Goal: Transaction & Acquisition: Purchase product/service

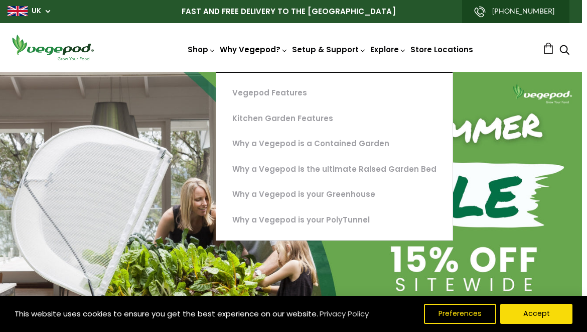
scroll to position [0, 277]
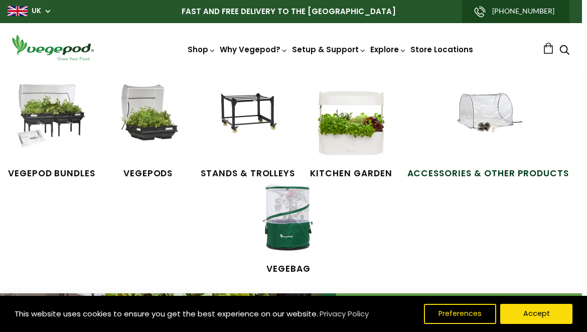
click at [498, 116] on img at bounding box center [488, 121] width 75 height 75
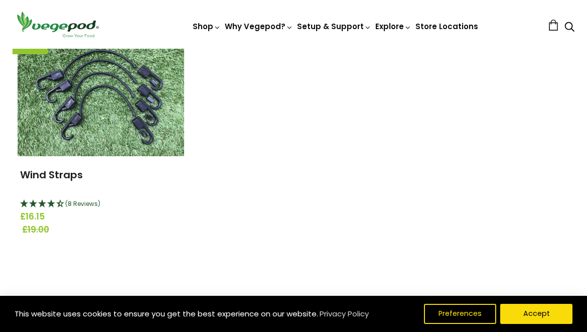
scroll to position [1417, 0]
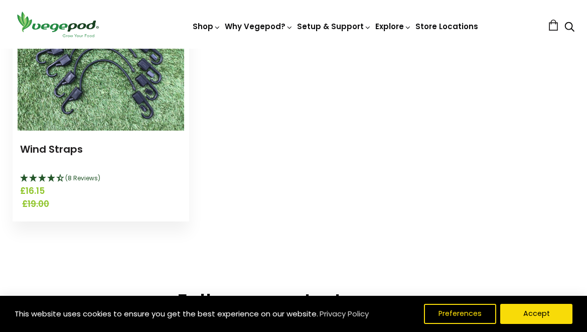
click at [124, 83] on img at bounding box center [101, 67] width 167 height 125
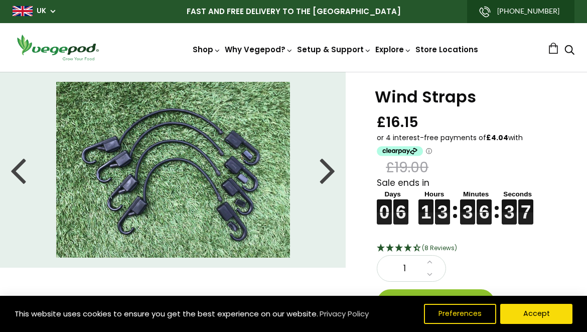
click at [436, 259] on div "1" at bounding box center [411, 268] width 69 height 27
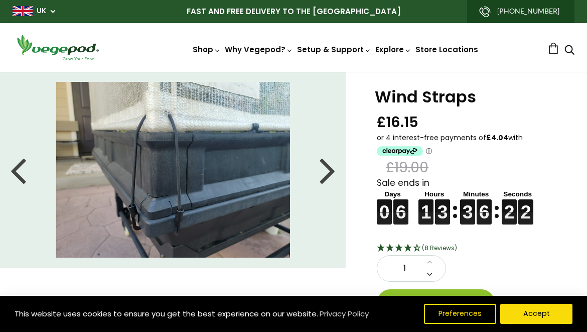
click at [424, 268] on link at bounding box center [430, 274] width 12 height 13
click at [430, 260] on icon at bounding box center [430, 261] width 6 height 9
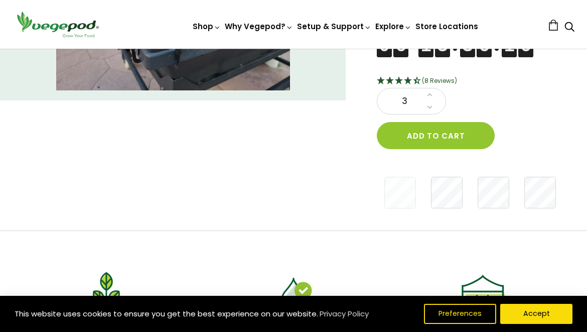
scroll to position [168, 0]
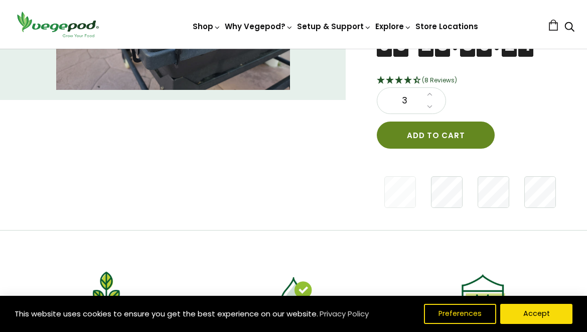
click at [442, 136] on button "Add to cart" at bounding box center [436, 134] width 118 height 27
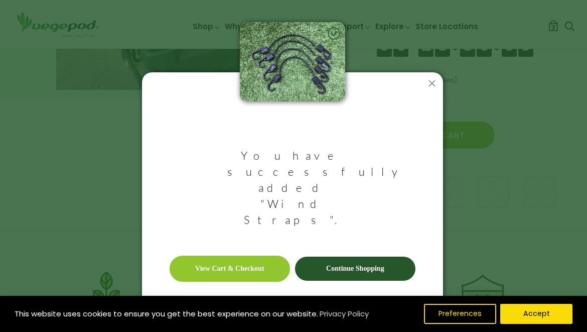
click at [355, 256] on link "Continue Shopping" at bounding box center [355, 268] width 120 height 24
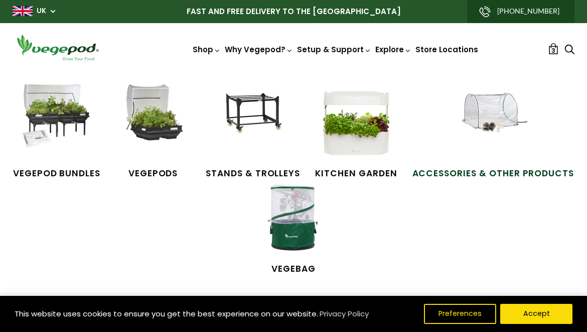
click at [498, 103] on img at bounding box center [493, 121] width 75 height 75
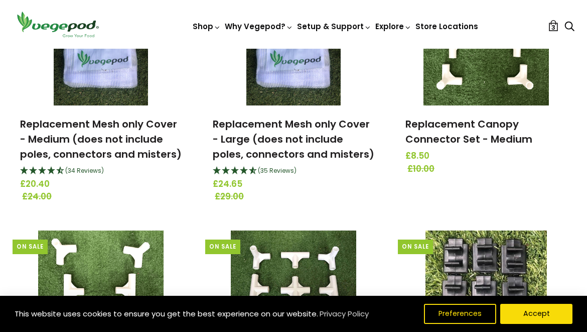
scroll to position [973, 0]
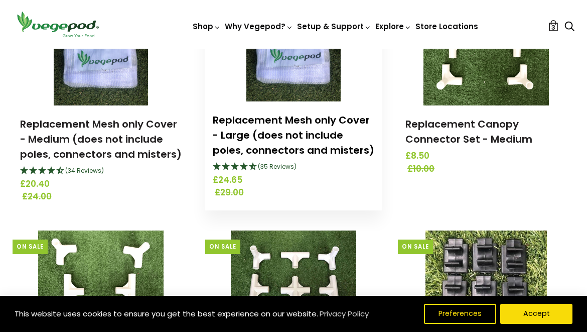
click at [290, 116] on link "Replacement Mesh only Cover - Large (does not include poles, connectors and mis…" at bounding box center [294, 135] width 162 height 44
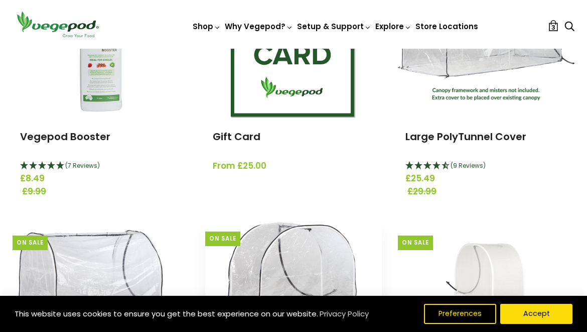
scroll to position [195, 0]
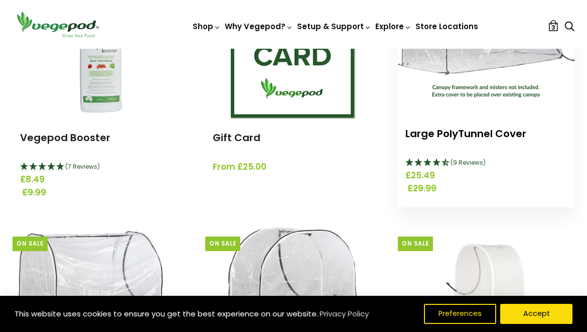
click at [478, 132] on link "Large PolyTunnel Cover" at bounding box center [466, 133] width 121 height 14
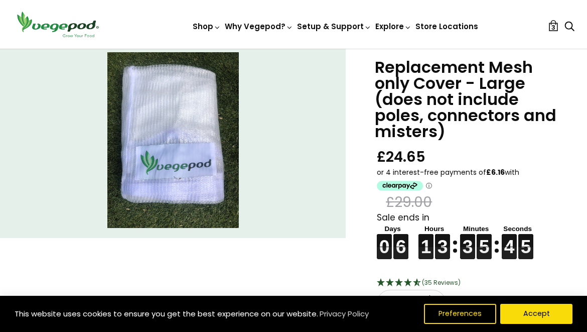
click at [431, 251] on div "1 1 1 1" at bounding box center [426, 246] width 15 height 25
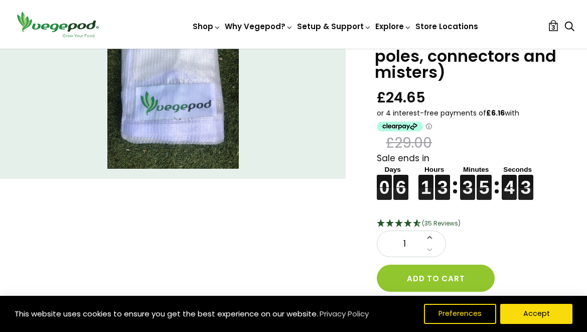
scroll to position [88, 0]
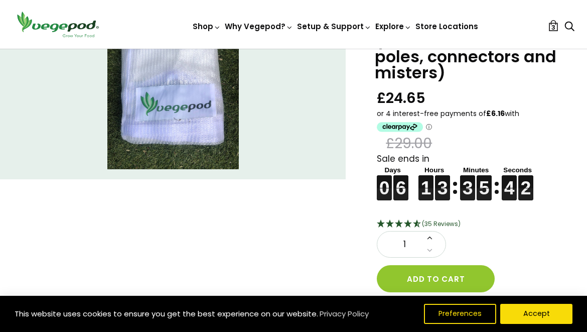
click at [430, 235] on icon at bounding box center [430, 237] width 6 height 9
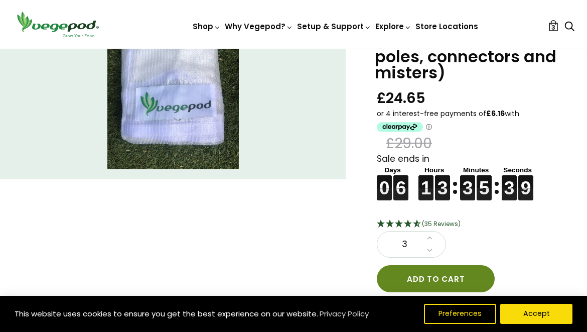
click at [426, 277] on button "Add to cart" at bounding box center [436, 278] width 118 height 27
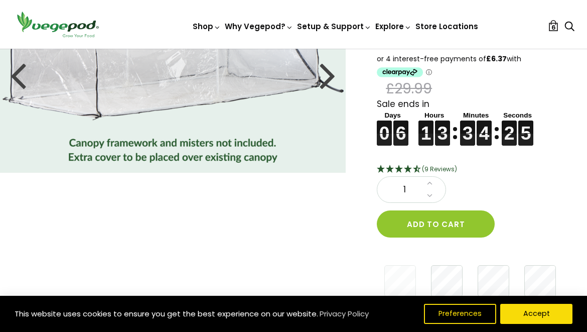
scroll to position [102, 0]
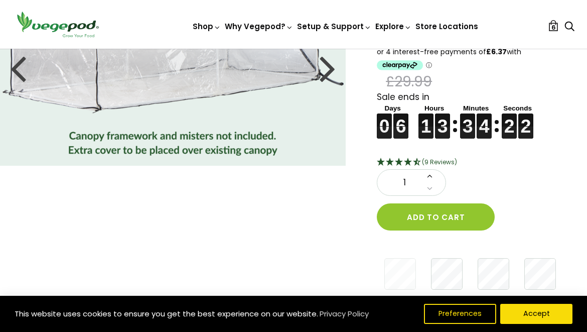
click at [427, 173] on icon at bounding box center [430, 175] width 6 height 9
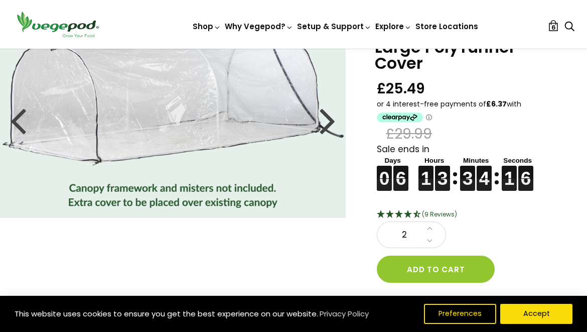
scroll to position [20, 0]
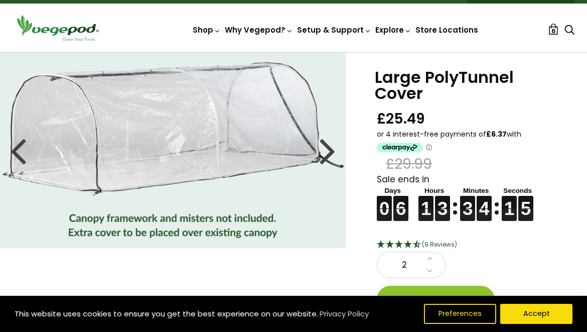
click at [332, 148] on div at bounding box center [328, 149] width 16 height 45
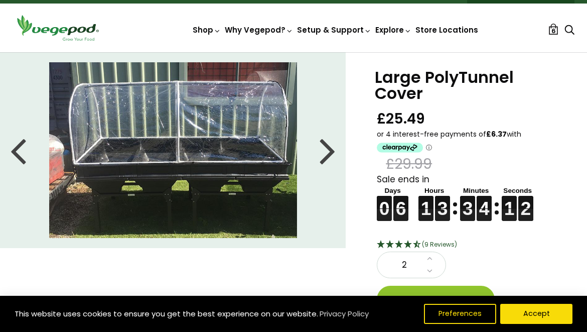
click at [332, 148] on div at bounding box center [328, 149] width 16 height 45
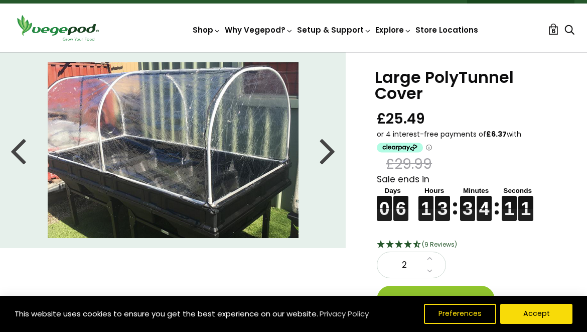
click at [332, 148] on div at bounding box center [328, 149] width 16 height 45
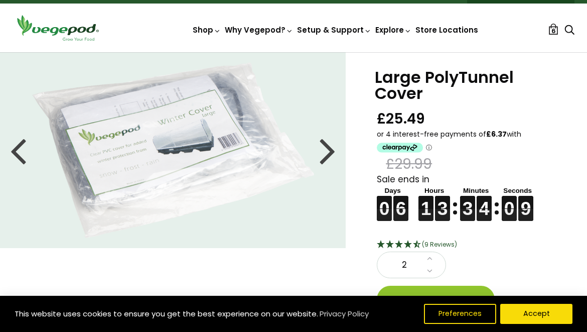
click at [332, 147] on div at bounding box center [328, 149] width 16 height 45
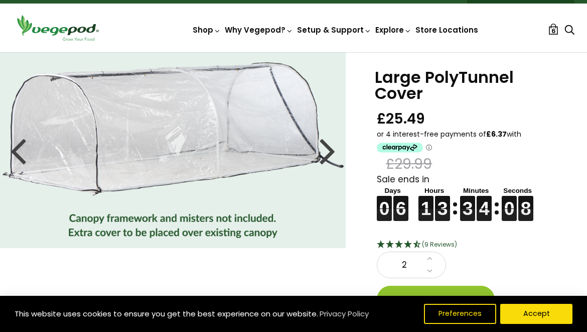
click at [332, 147] on div at bounding box center [328, 149] width 16 height 45
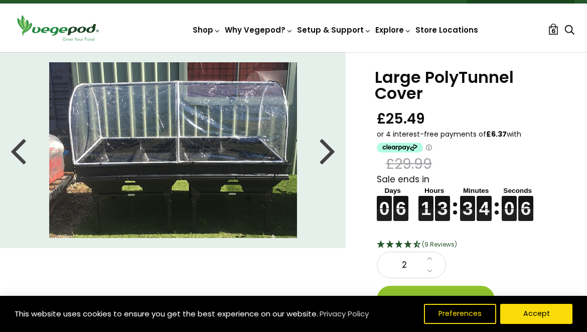
click at [332, 147] on div at bounding box center [328, 149] width 16 height 45
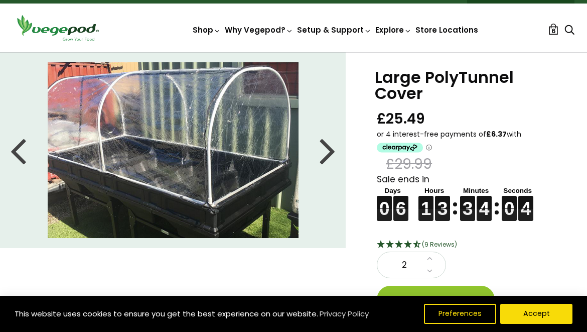
click at [332, 147] on div at bounding box center [328, 149] width 16 height 45
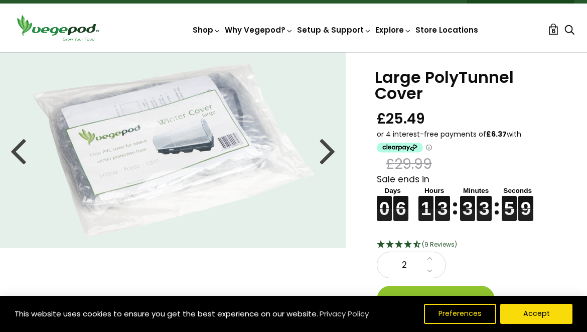
click at [332, 147] on div at bounding box center [328, 149] width 16 height 45
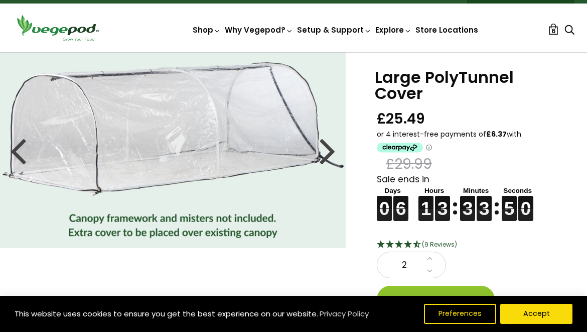
click at [331, 147] on div at bounding box center [328, 149] width 16 height 45
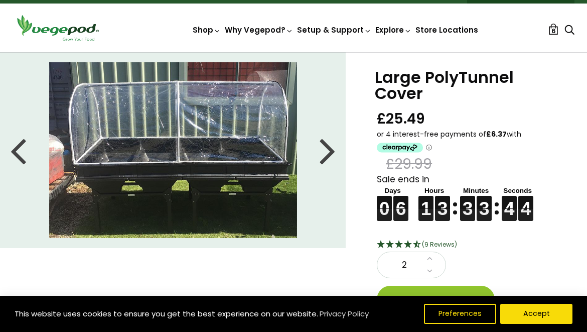
click at [331, 147] on div at bounding box center [328, 149] width 16 height 45
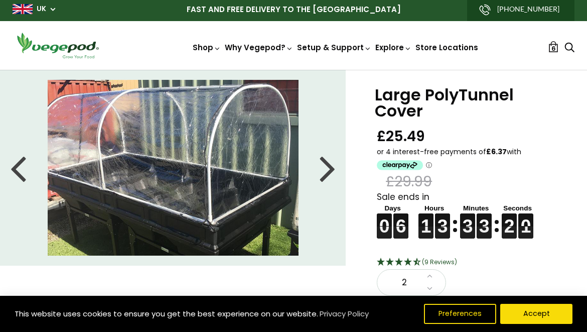
scroll to position [2, 0]
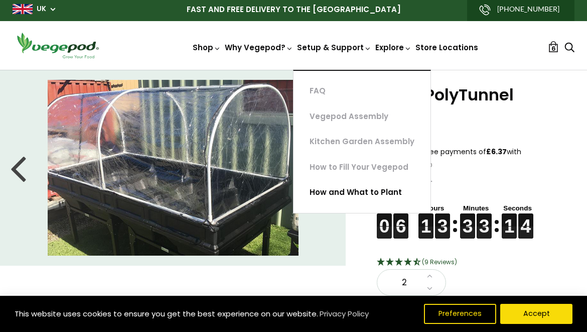
click at [356, 188] on link "How and What to Plant" at bounding box center [362, 193] width 137 height 26
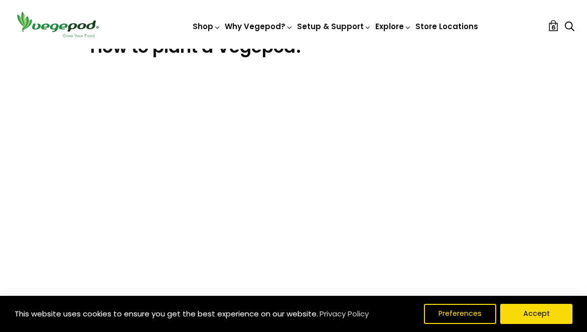
scroll to position [372, 0]
